Goal: Information Seeking & Learning: Learn about a topic

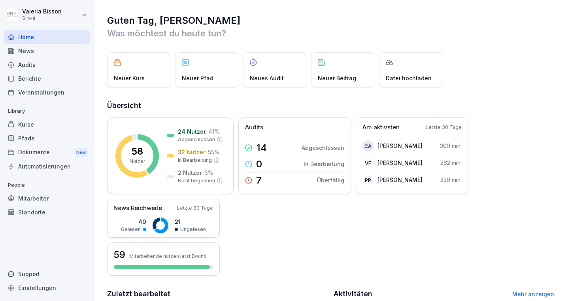
click at [35, 126] on div "Kurse" at bounding box center [47, 124] width 86 height 14
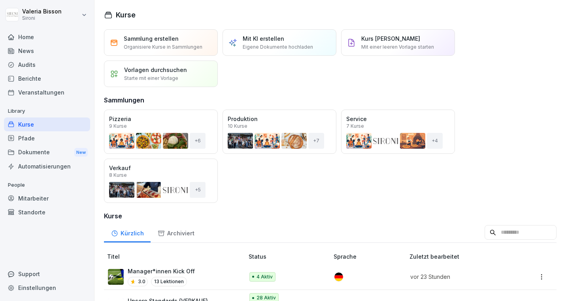
click at [34, 196] on div "Mitarbeiter" at bounding box center [47, 198] width 86 height 14
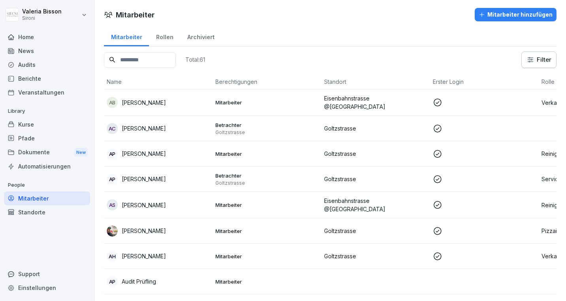
click at [44, 79] on div "Berichte" at bounding box center [47, 78] width 86 height 14
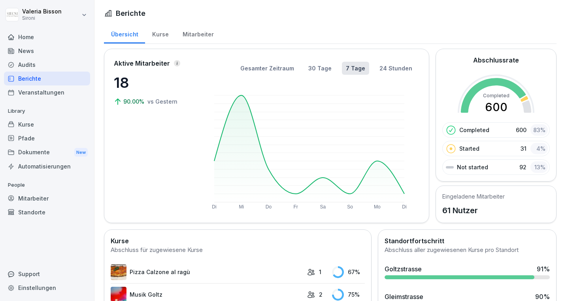
click at [299, 17] on div "Berichte" at bounding box center [330, 13] width 452 height 11
click at [159, 35] on div "Kurse" at bounding box center [160, 33] width 30 height 20
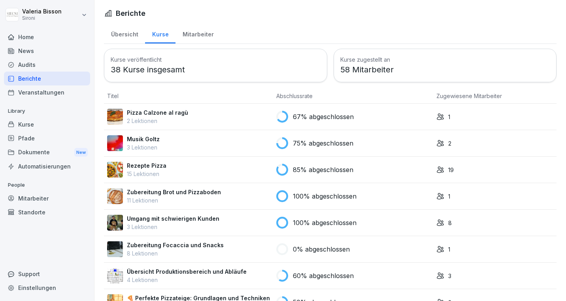
click at [201, 35] on div "Mitarbeiter" at bounding box center [197, 33] width 45 height 20
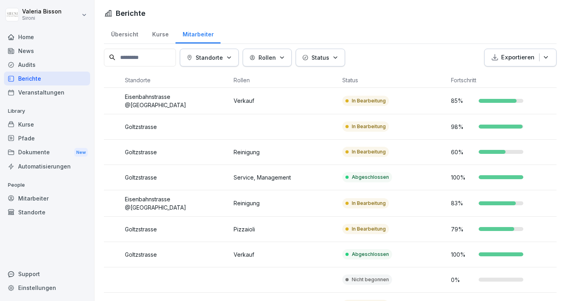
click at [160, 36] on div "Kurse" at bounding box center [160, 33] width 30 height 20
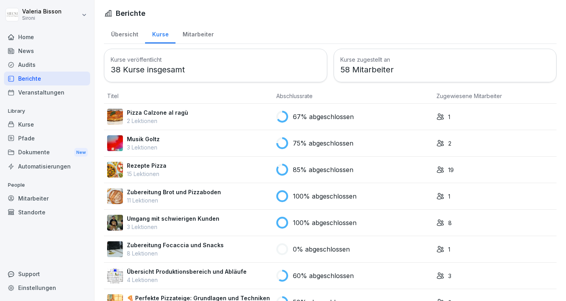
click at [204, 34] on div "Mitarbeiter" at bounding box center [197, 33] width 45 height 20
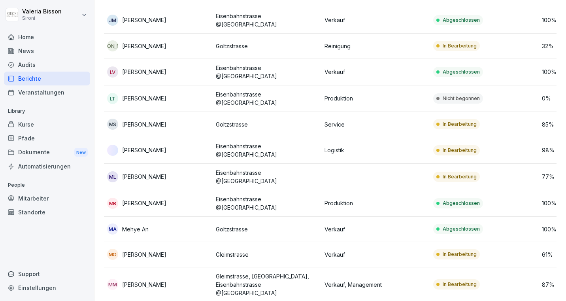
scroll to position [830, 0]
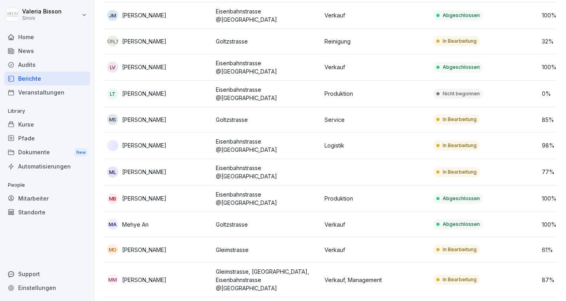
click at [36, 79] on div "Berichte" at bounding box center [47, 78] width 86 height 14
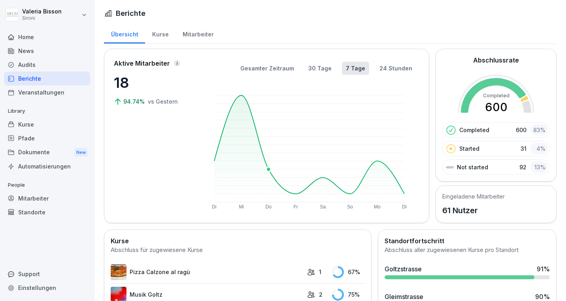
scroll to position [223, 0]
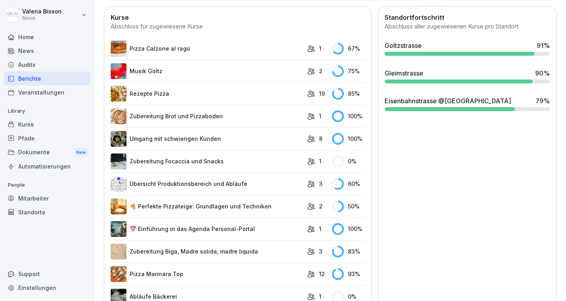
click at [184, 224] on link "📅 Einführung in das Agenda Personal-Portal" at bounding box center [207, 229] width 192 height 16
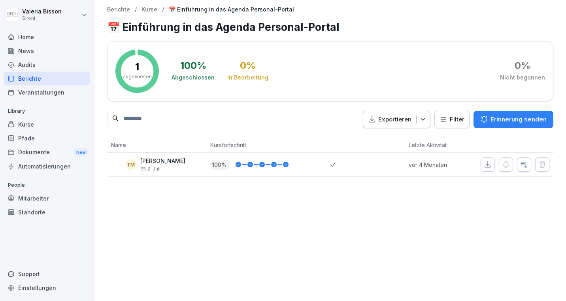
click at [32, 75] on div "Berichte" at bounding box center [47, 78] width 86 height 14
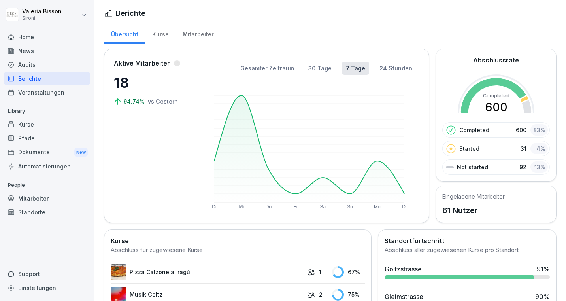
scroll to position [267, 0]
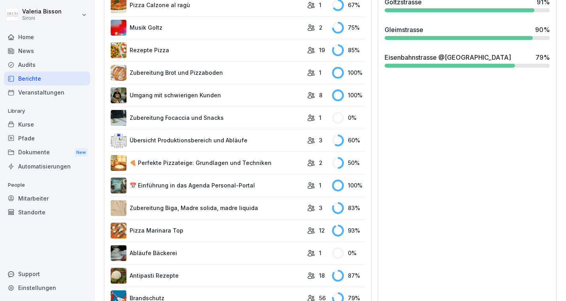
click at [213, 159] on link "🍕 Perfekte Pizzateige: Grundlagen und Techniken" at bounding box center [207, 163] width 192 height 16
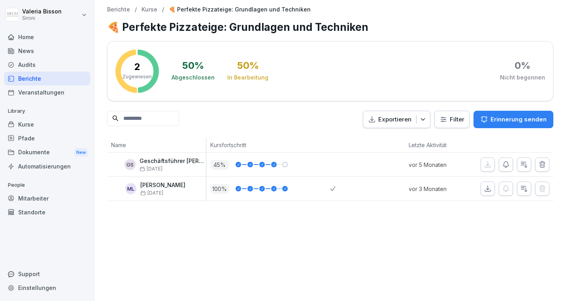
click at [56, 80] on div "Berichte" at bounding box center [47, 78] width 86 height 14
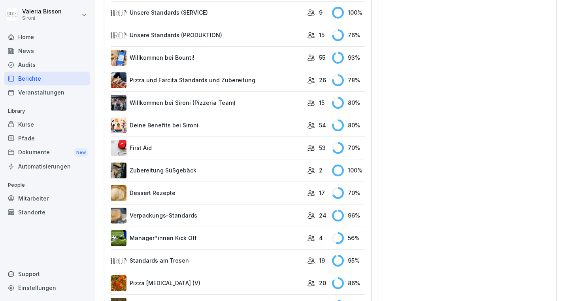
scroll to position [828, 0]
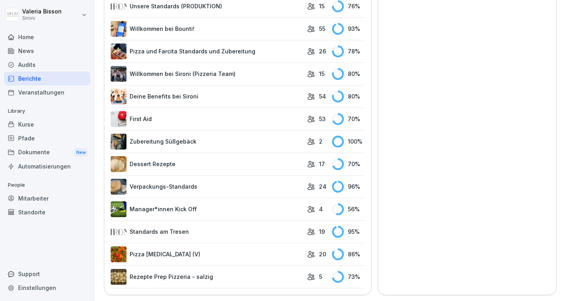
click at [159, 118] on link "First Aid" at bounding box center [207, 119] width 192 height 16
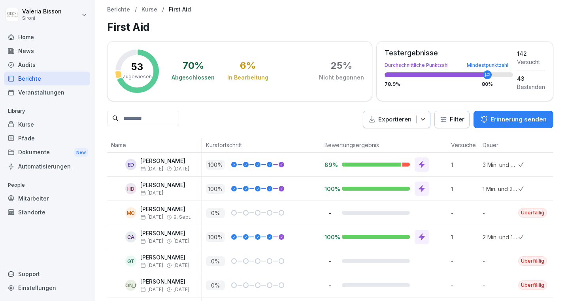
click at [34, 79] on div "Berichte" at bounding box center [47, 78] width 86 height 14
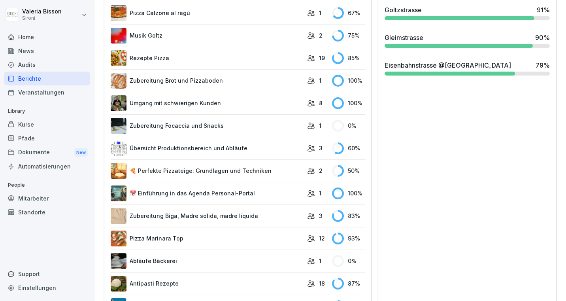
scroll to position [318, 0]
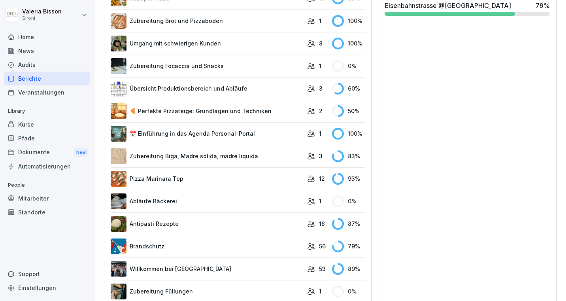
click at [167, 244] on link "Brandschutz" at bounding box center [207, 246] width 192 height 16
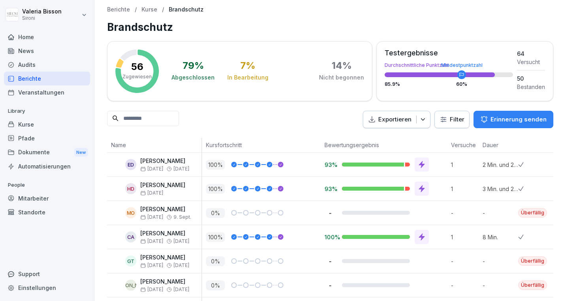
click at [35, 79] on div "Berichte" at bounding box center [47, 78] width 86 height 14
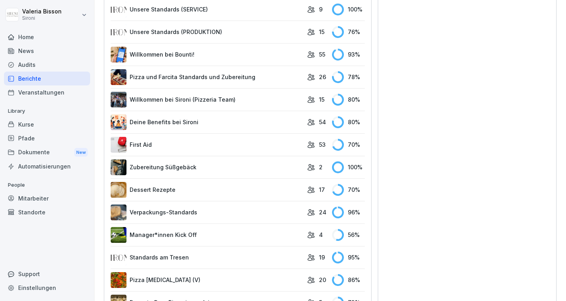
scroll to position [793, 0]
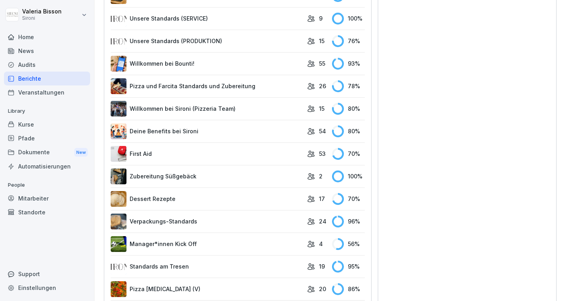
click at [161, 128] on link "Deine Benefits bei Sironi" at bounding box center [207, 131] width 192 height 16
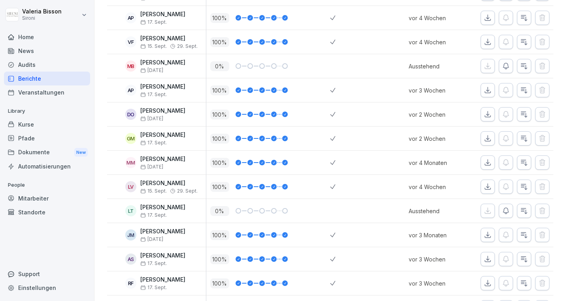
scroll to position [1159, 0]
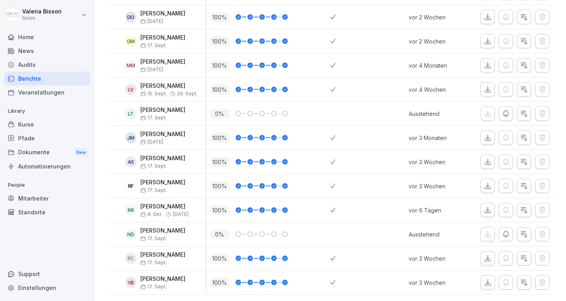
click at [28, 80] on div "Berichte" at bounding box center [47, 78] width 86 height 14
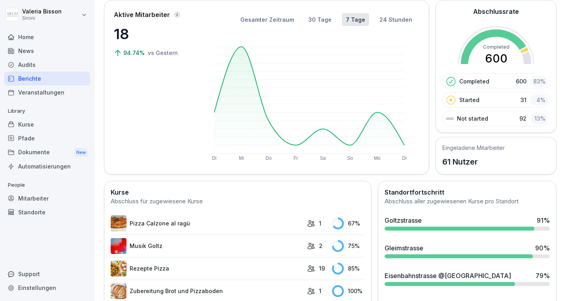
scroll to position [308, 0]
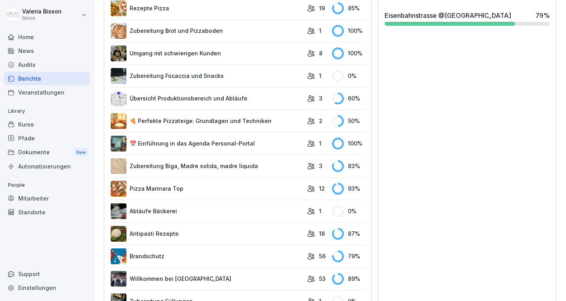
click at [154, 211] on link "Abläufe Bäckerei" at bounding box center [207, 211] width 192 height 16
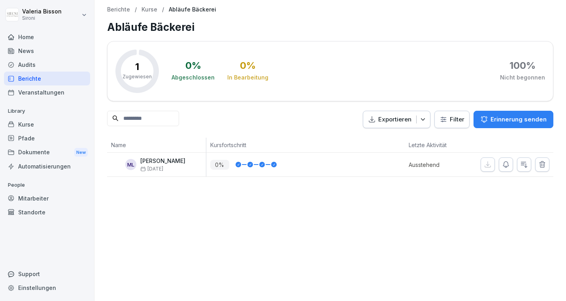
click at [38, 81] on div "Berichte" at bounding box center [47, 78] width 86 height 14
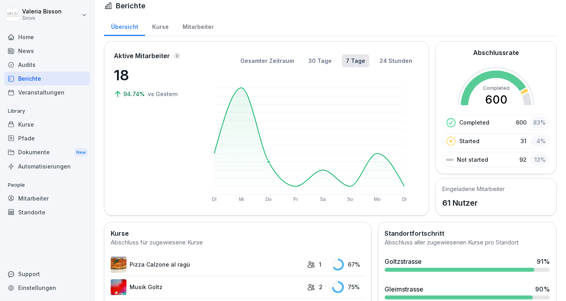
scroll to position [304, 0]
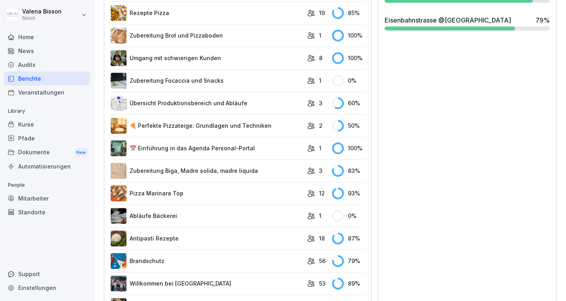
click at [33, 75] on div "Berichte" at bounding box center [47, 78] width 86 height 14
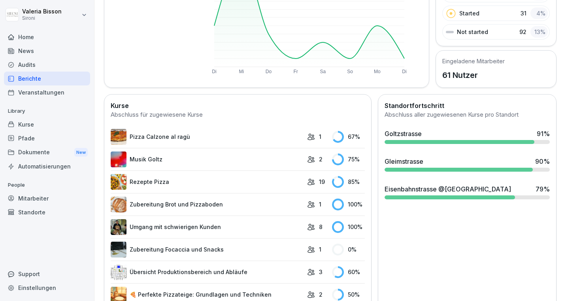
scroll to position [135, 0]
click at [28, 124] on div "Kurse" at bounding box center [47, 124] width 86 height 14
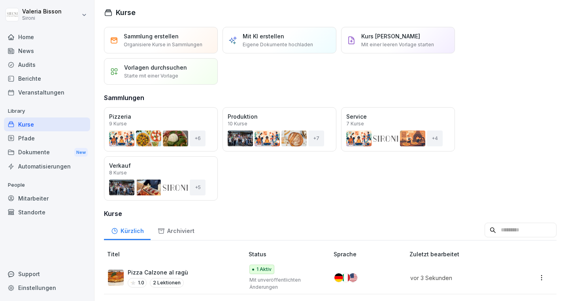
scroll to position [194, 0]
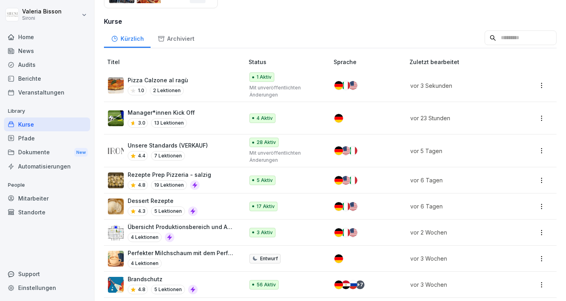
click at [233, 204] on div "Dessert Rezepte 4.3 5 Lektionen" at bounding box center [172, 205] width 128 height 19
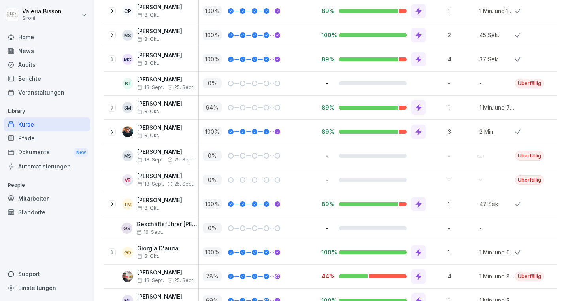
scroll to position [355, 0]
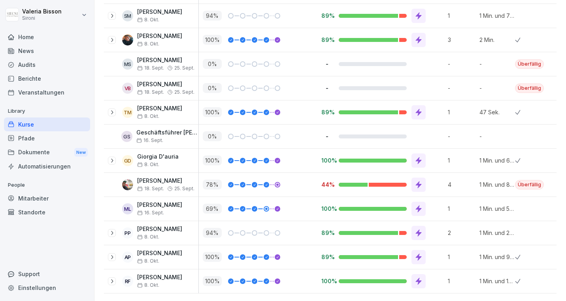
click at [23, 121] on div "Kurse" at bounding box center [47, 124] width 86 height 14
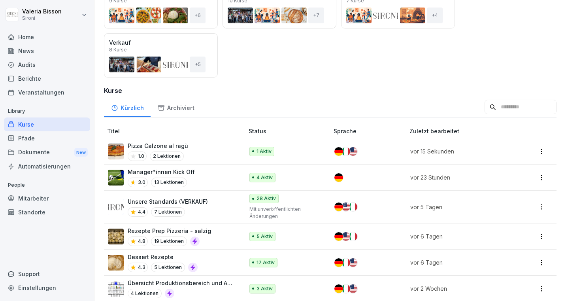
scroll to position [234, 0]
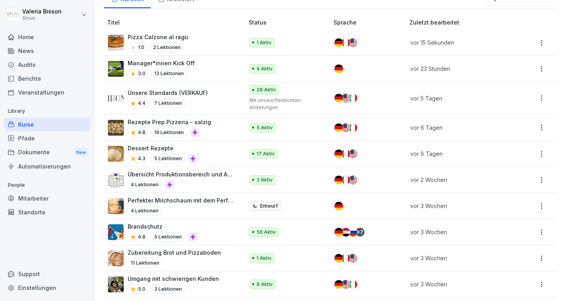
click at [222, 229] on div "Brandschutz 4.8 5 Lektionen" at bounding box center [172, 231] width 128 height 19
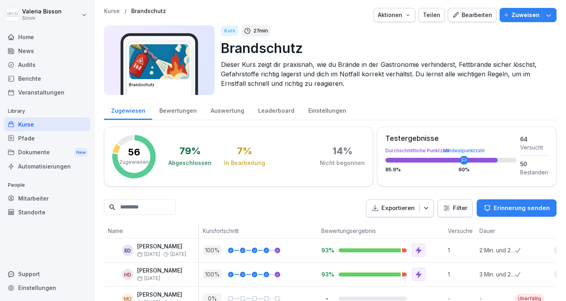
click at [335, 233] on p "Bewertungsergebnis" at bounding box center [380, 230] width 118 height 8
click at [462, 206] on html "Valeria Bisson Sironi Home News Audits Berichte Veranstaltungen Library Kurse P…" at bounding box center [283, 150] width 566 height 301
click at [320, 201] on html "Valeria Bisson Sironi Home News Audits Berichte Veranstaltungen Library Kurse P…" at bounding box center [283, 150] width 566 height 301
click at [273, 109] on div "Leaderboard" at bounding box center [276, 110] width 50 height 20
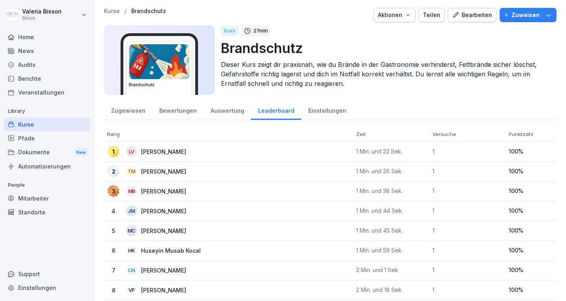
click at [29, 122] on div "Kurse" at bounding box center [47, 124] width 86 height 14
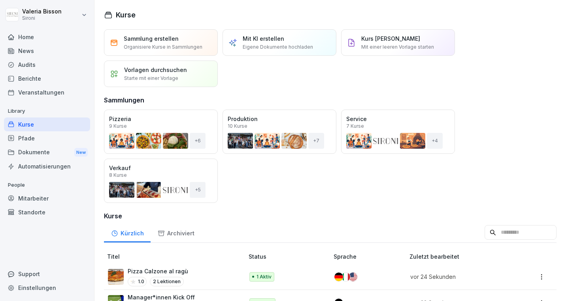
click at [205, 276] on div "Pizza Calzone al ragù 1.0 2 Lektionen" at bounding box center [172, 276] width 128 height 19
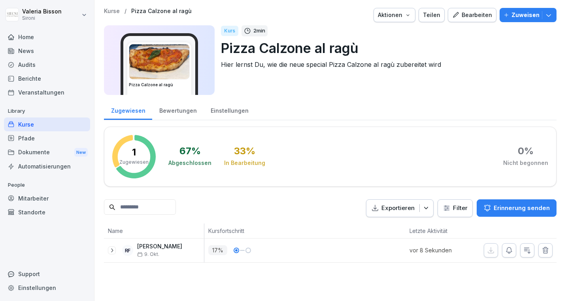
click at [35, 121] on div "Kurse" at bounding box center [47, 124] width 86 height 14
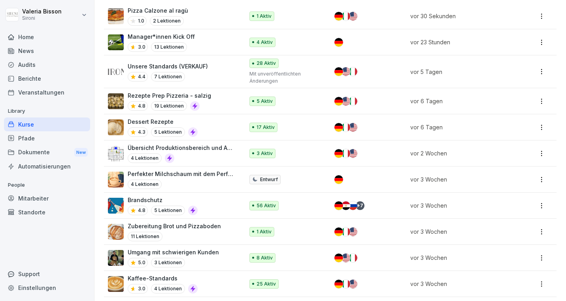
scroll to position [376, 0]
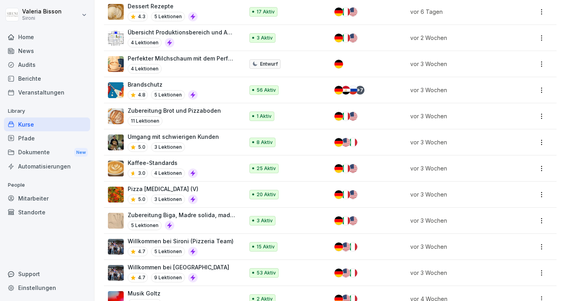
click at [230, 88] on div "Brandschutz 4.8 5 Lektionen" at bounding box center [172, 89] width 128 height 19
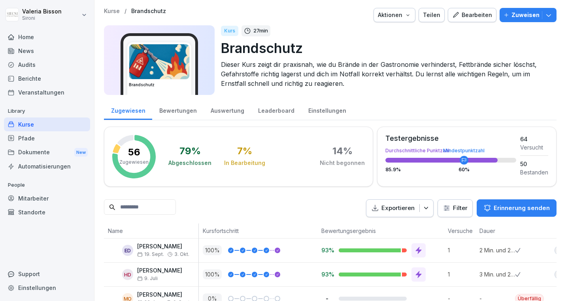
click at [275, 110] on div "Leaderboard" at bounding box center [276, 110] width 50 height 20
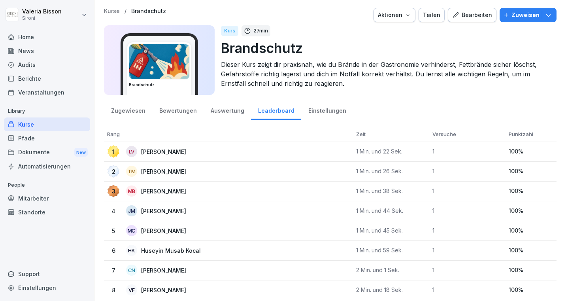
scroll to position [0, 2]
click at [346, 30] on div "Kurs 27 min" at bounding box center [385, 30] width 329 height 11
click at [26, 127] on div "Kurse" at bounding box center [47, 124] width 86 height 14
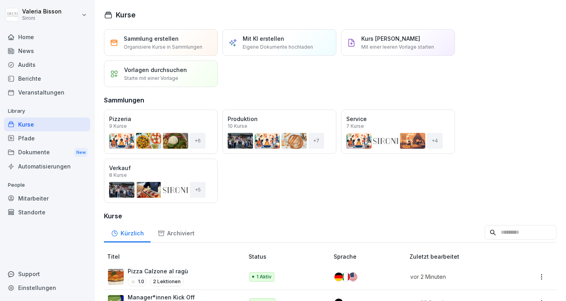
scroll to position [260, 0]
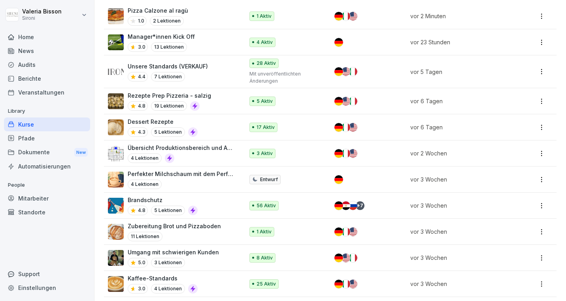
click at [214, 248] on p "Umgang mit schwierigen Kunden" at bounding box center [173, 252] width 91 height 8
